Goal: Entertainment & Leisure: Consume media (video, audio)

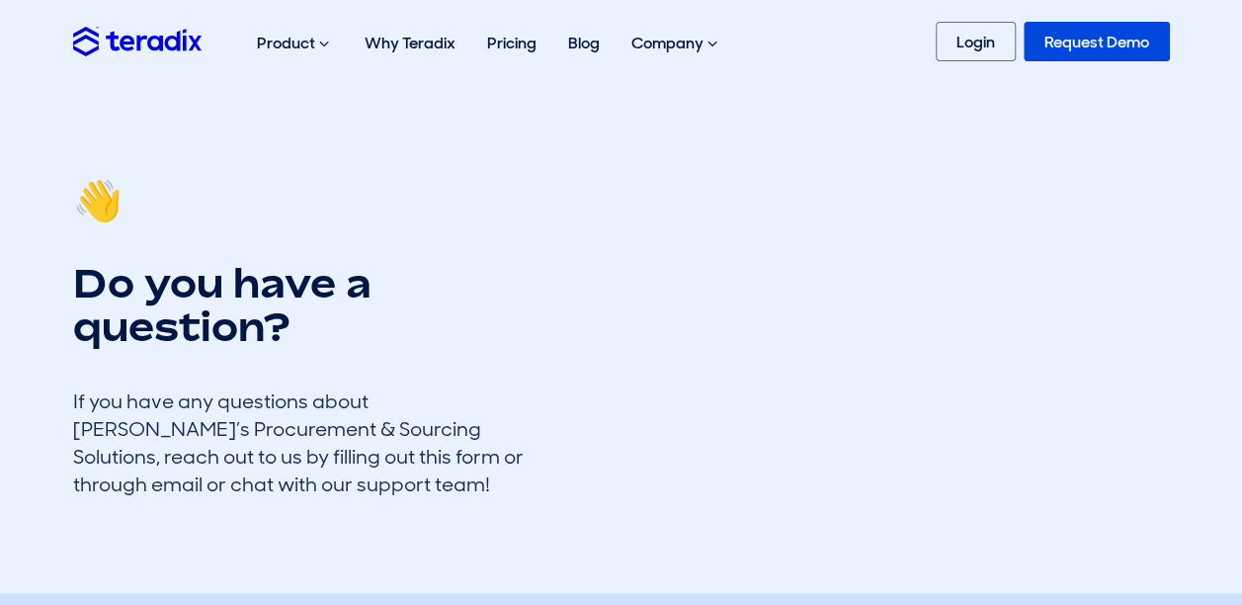
click at [1069, 57] on link "Request Demo" at bounding box center [1097, 42] width 146 height 40
click at [144, 48] on img at bounding box center [137, 41] width 128 height 29
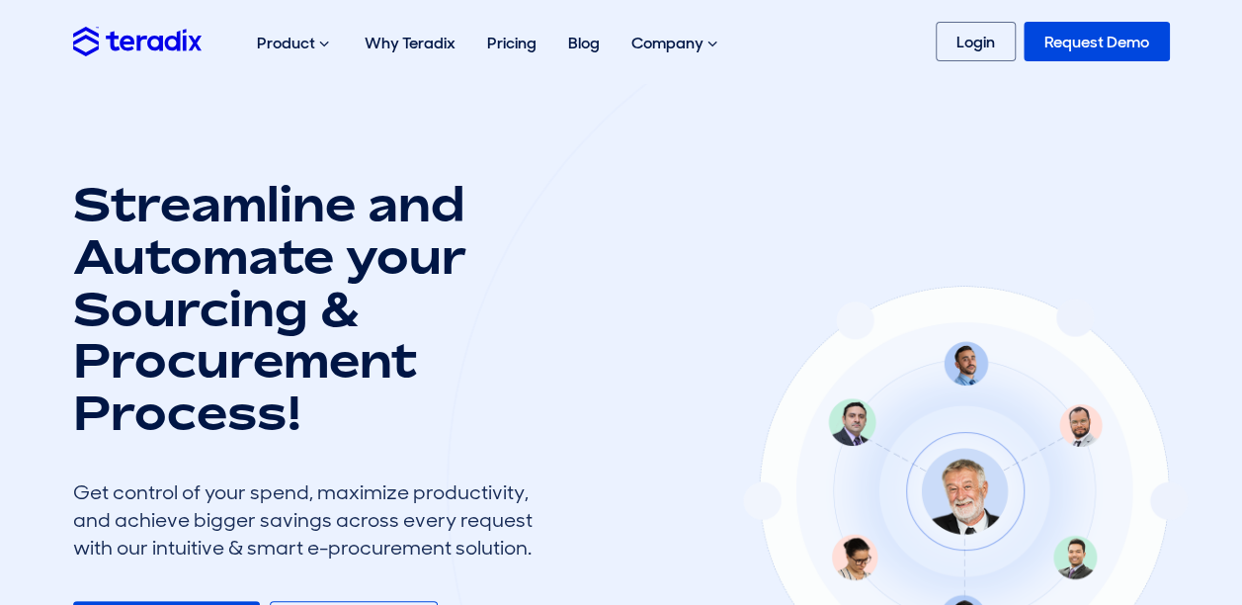
click at [1090, 32] on link "Request Demo" at bounding box center [1097, 42] width 146 height 40
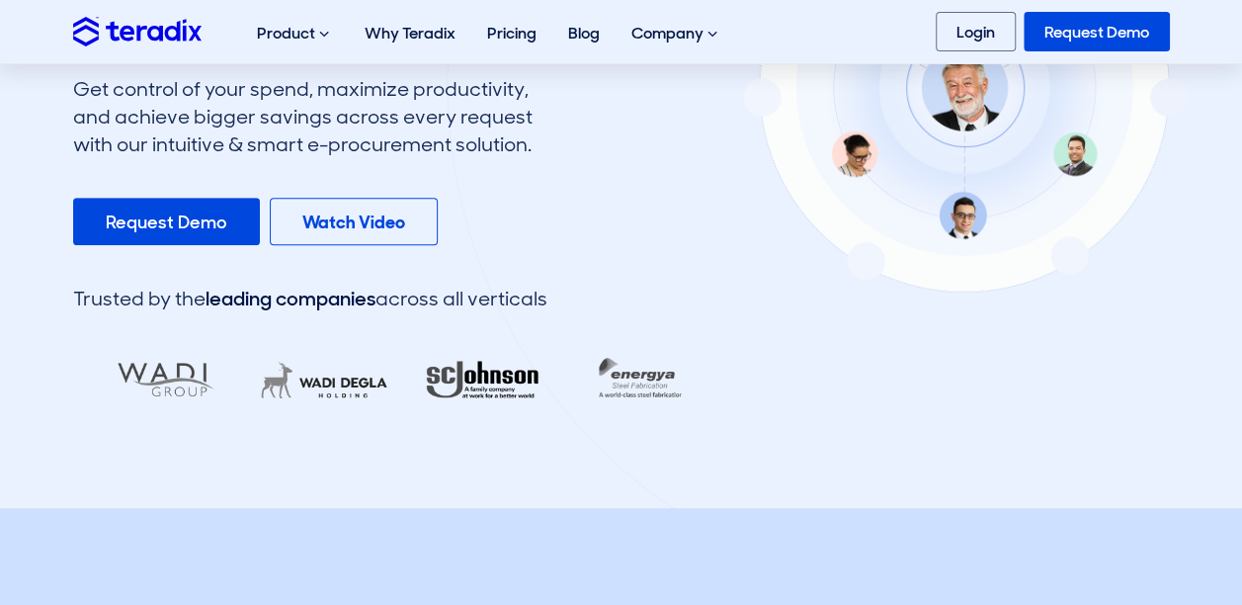
scroll to position [404, 0]
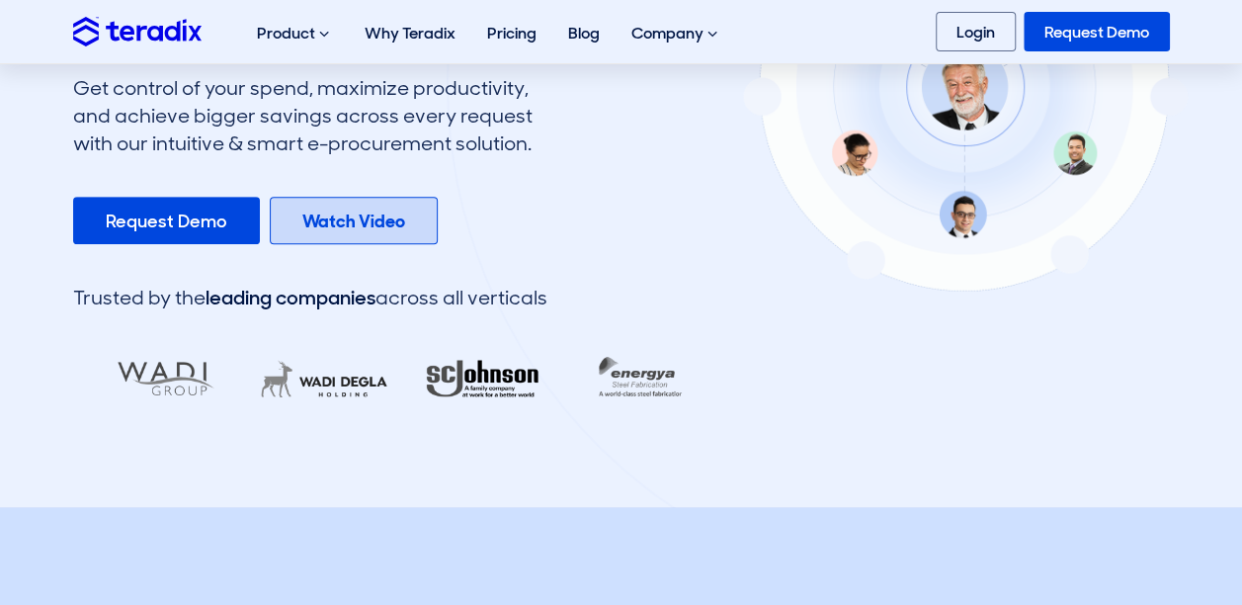
click at [366, 209] on b "Watch Video" at bounding box center [353, 221] width 103 height 24
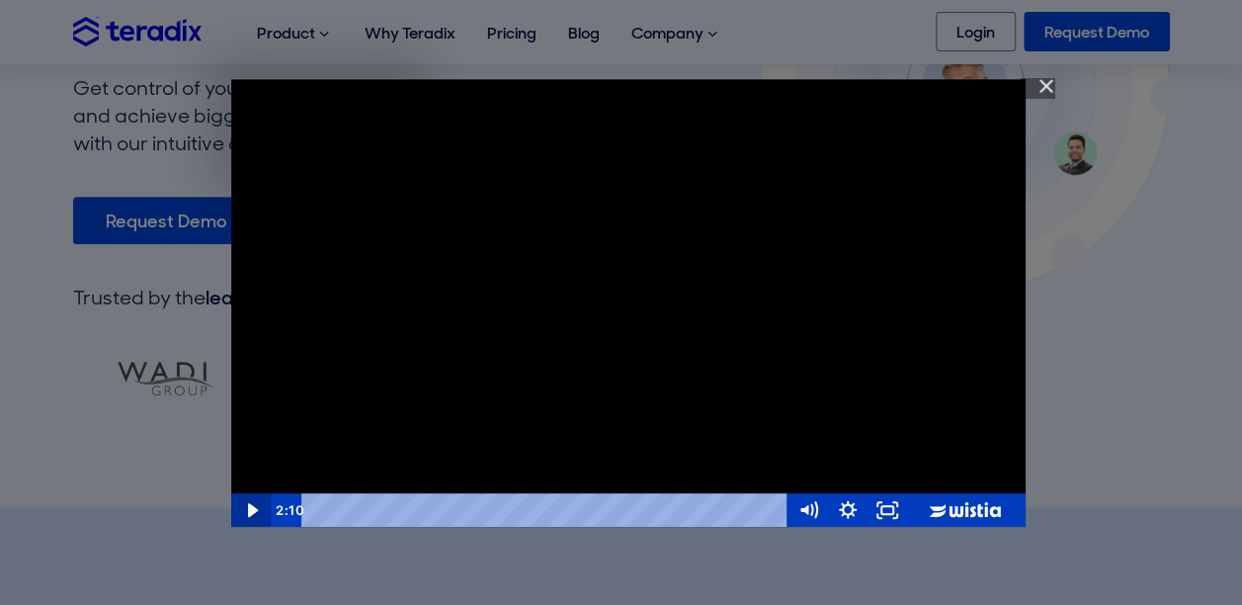
scroll to position [0, 0]
drag, startPoint x: 247, startPoint y: 508, endPoint x: 256, endPoint y: 474, distance: 34.7
click at [247, 508] on icon "Play Video" at bounding box center [252, 509] width 47 height 41
click at [255, 512] on icon "Play Video" at bounding box center [252, 509] width 47 height 41
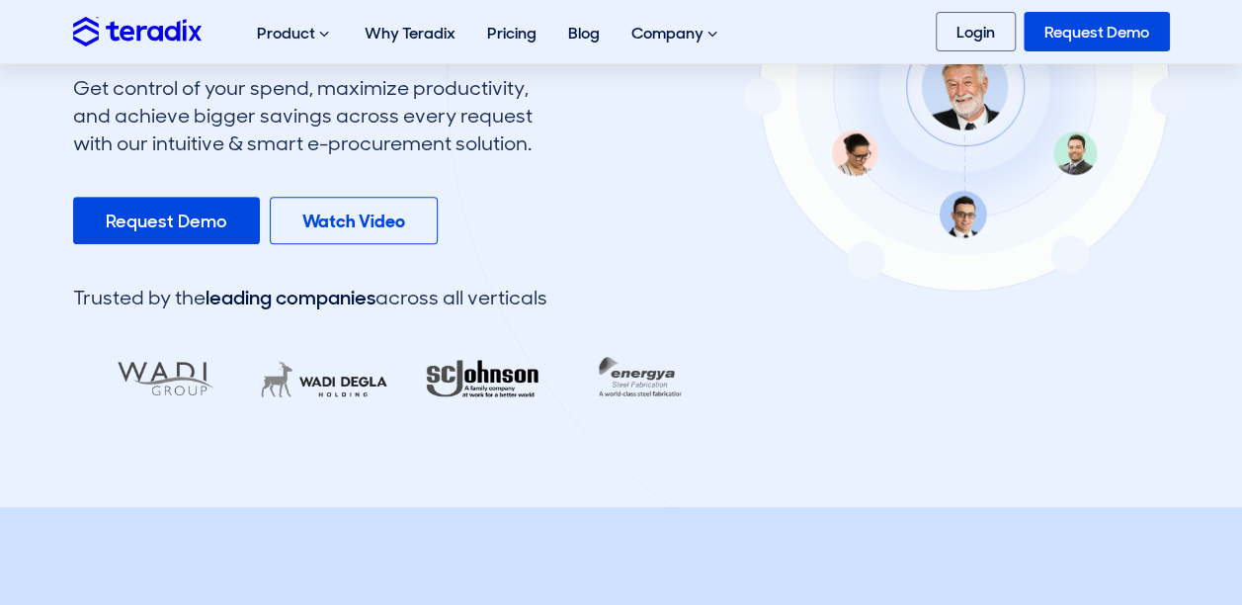
click at [350, 251] on div "Streamline and Automate your Sourcing & Procurement Process! Get control of you…" at bounding box center [386, 93] width 657 height 638
click at [356, 235] on link "Watch Video" at bounding box center [354, 220] width 168 height 47
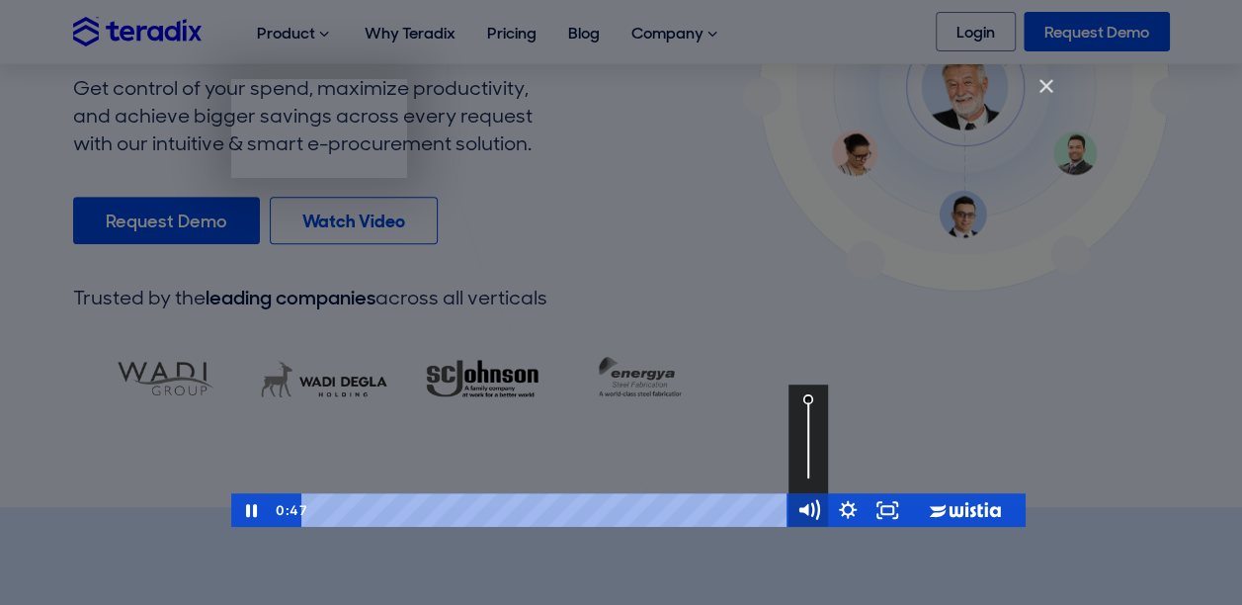
click at [808, 504] on icon "Mute" at bounding box center [807, 509] width 47 height 41
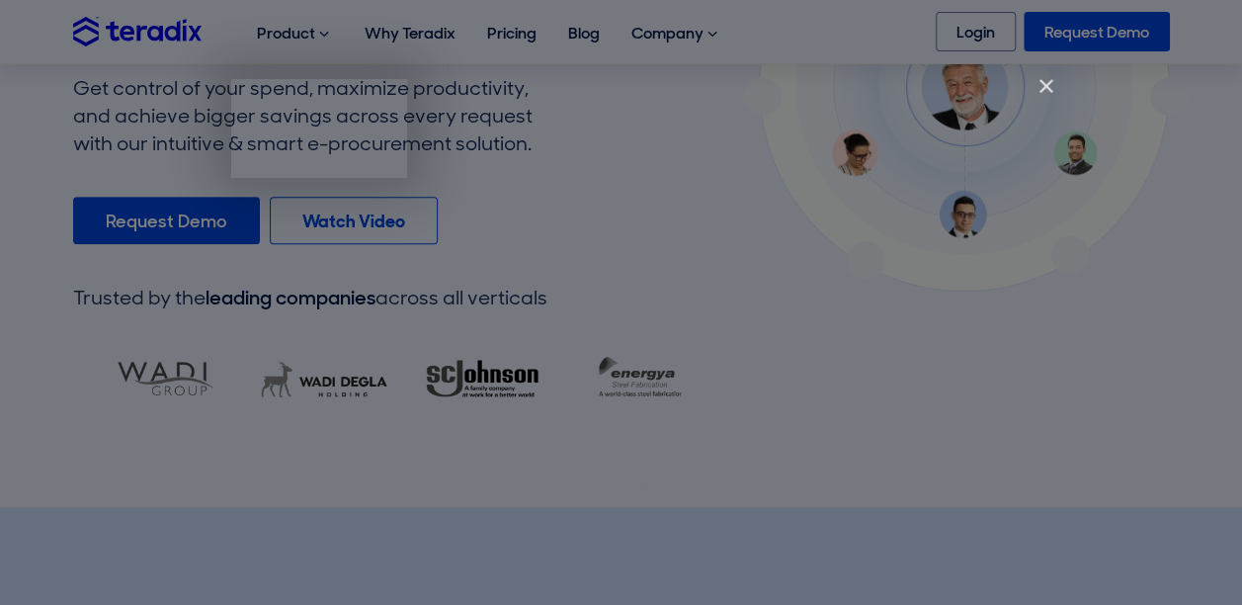
scroll to position [0, 1817]
click at [1044, 83] on img "Close" at bounding box center [1038, 95] width 34 height 34
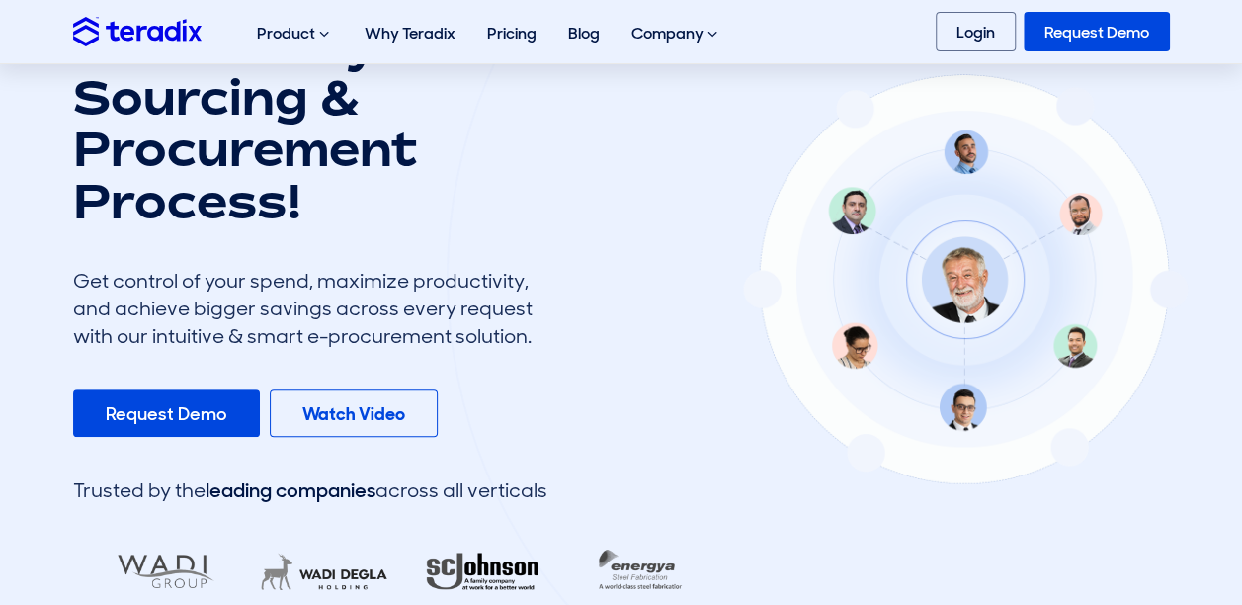
scroll to position [212, 0]
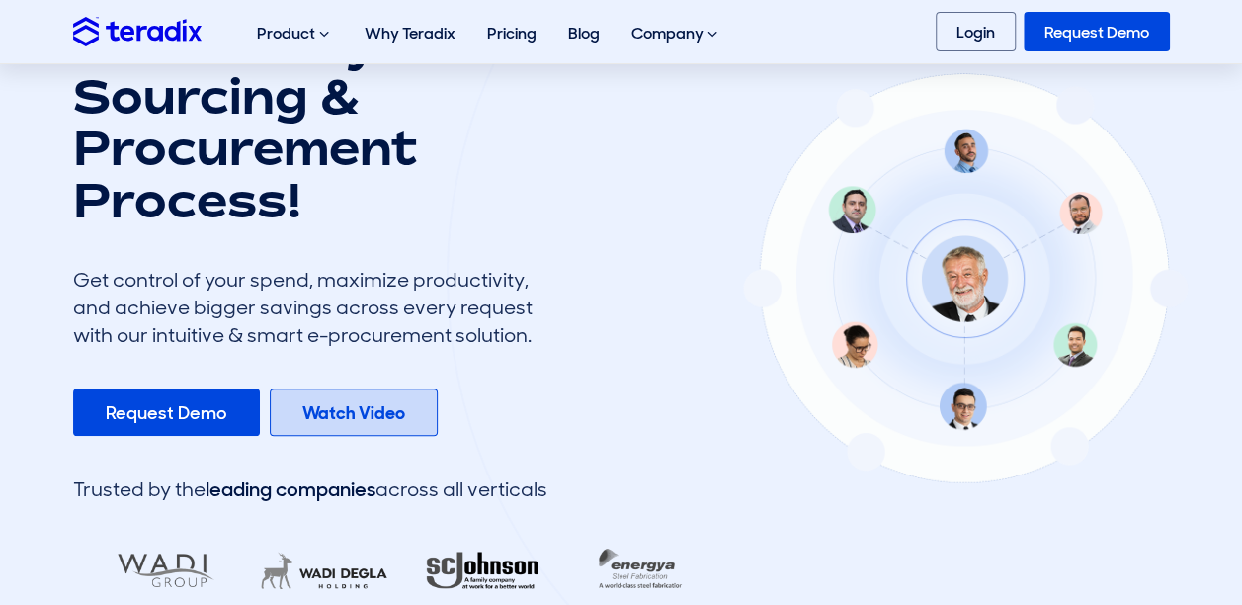
click at [358, 407] on b "Watch Video" at bounding box center [353, 413] width 103 height 24
